Goal: Information Seeking & Learning: Learn about a topic

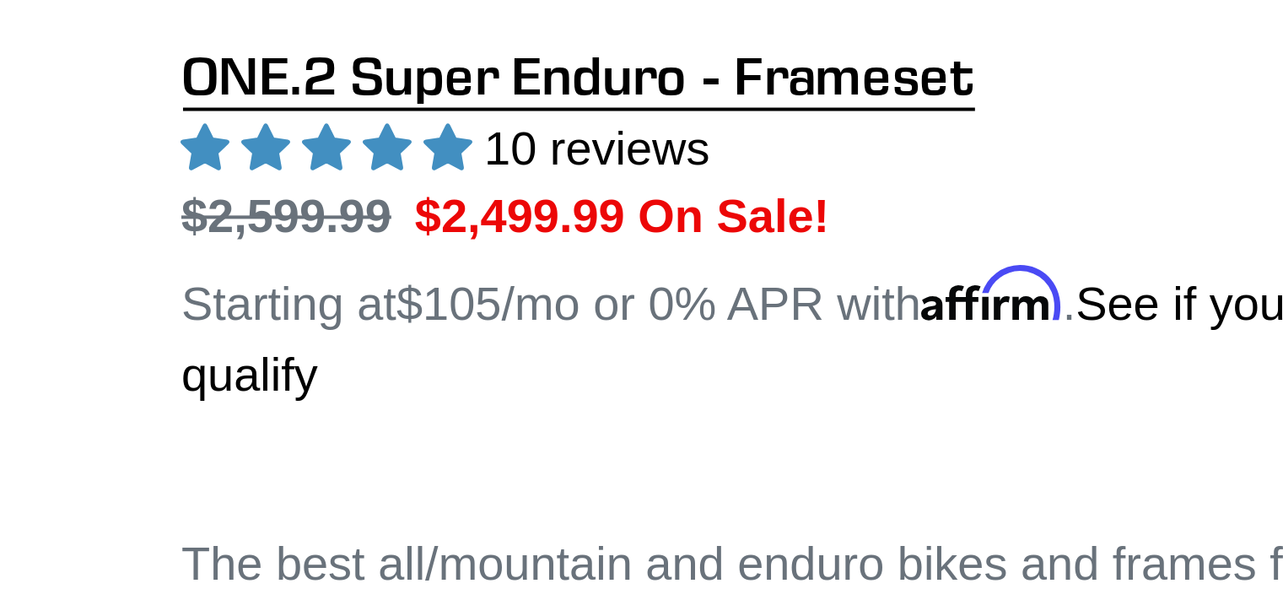
scroll to position [1559, 0]
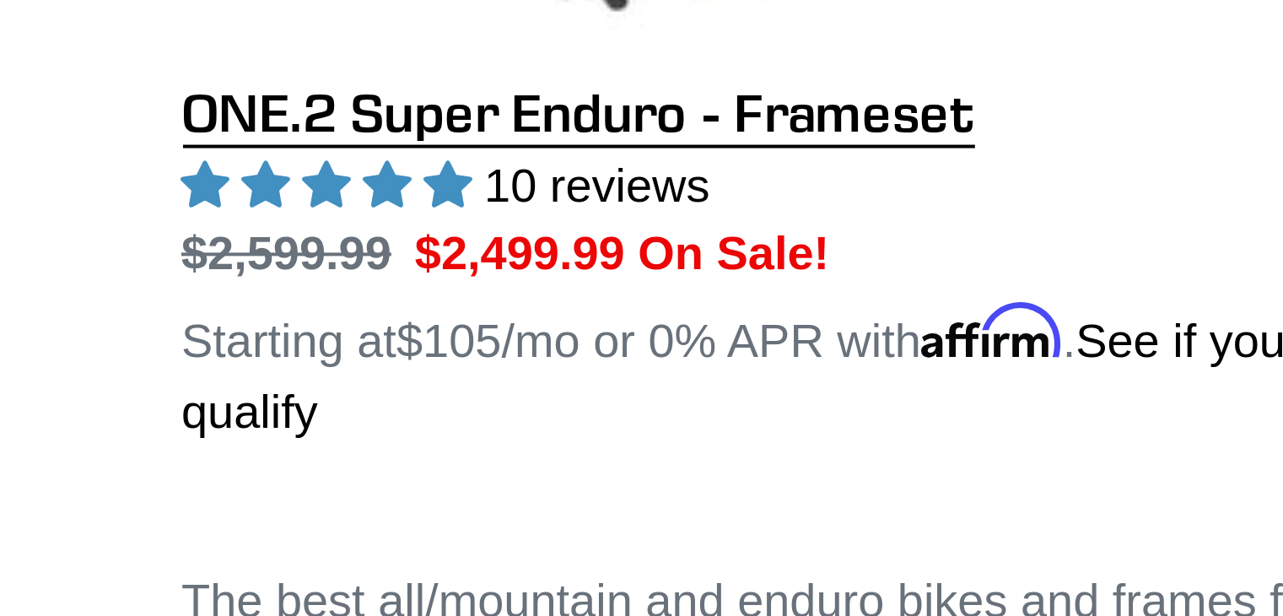
drag, startPoint x: 417, startPoint y: 139, endPoint x: 417, endPoint y: 129, distance: 10.1
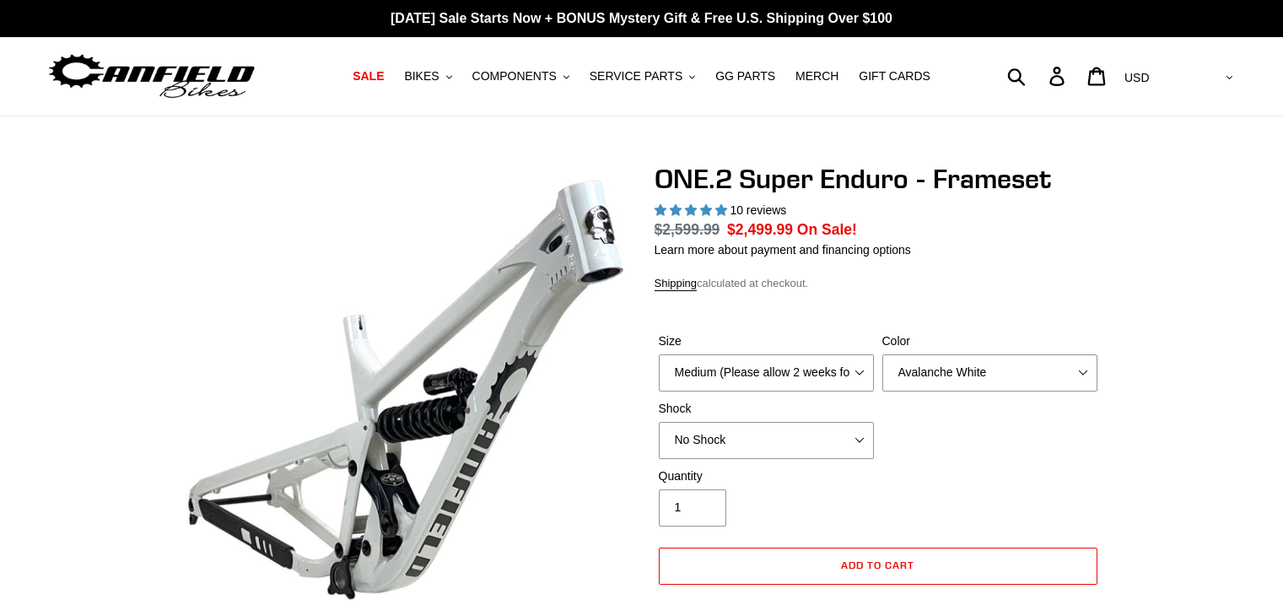
select select "highest-rating"
